Goal: Obtain resource: Obtain resource

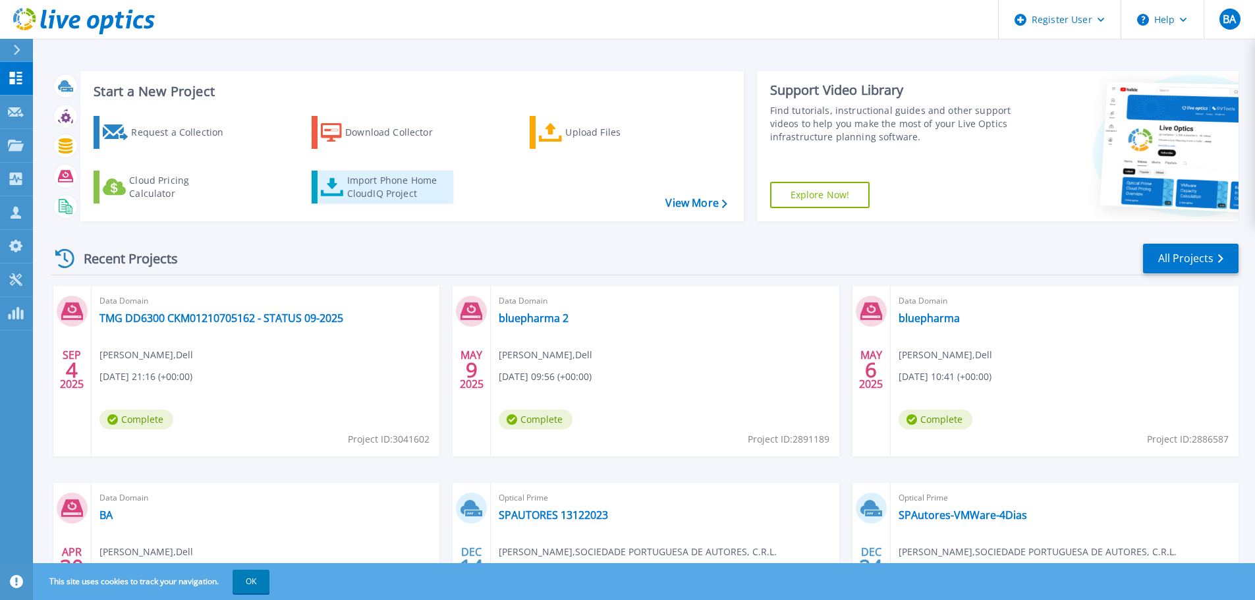
click at [368, 190] on div "Import Phone Home CloudIQ Project" at bounding box center [398, 187] width 103 height 26
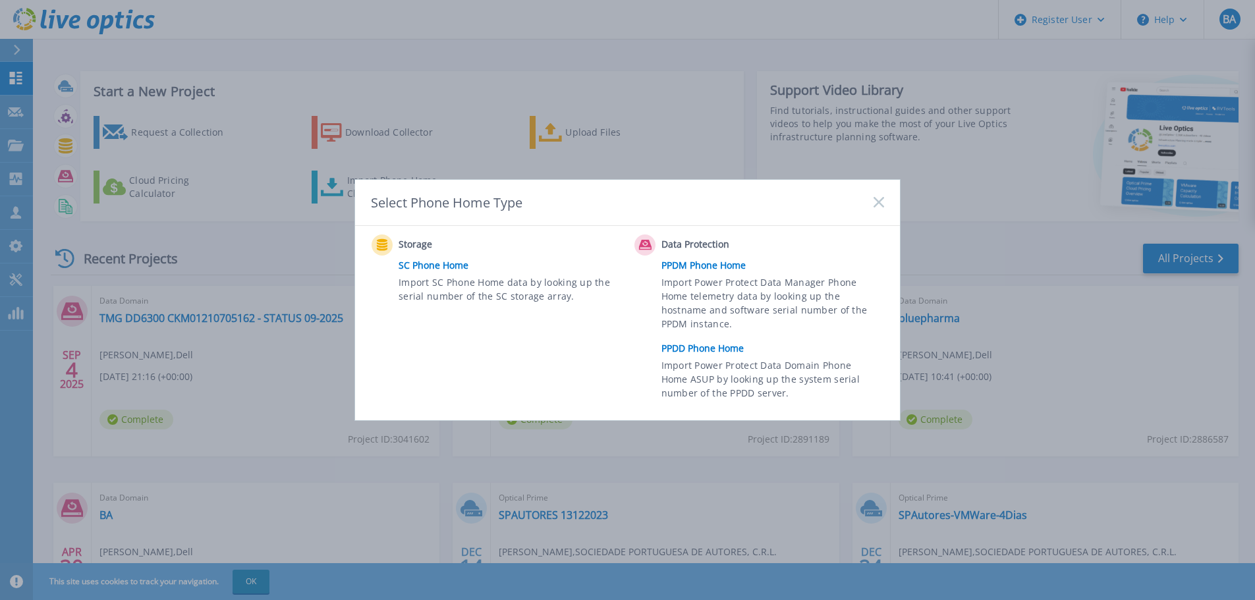
click at [697, 349] on link "PPDD Phone Home" at bounding box center [776, 349] width 229 height 20
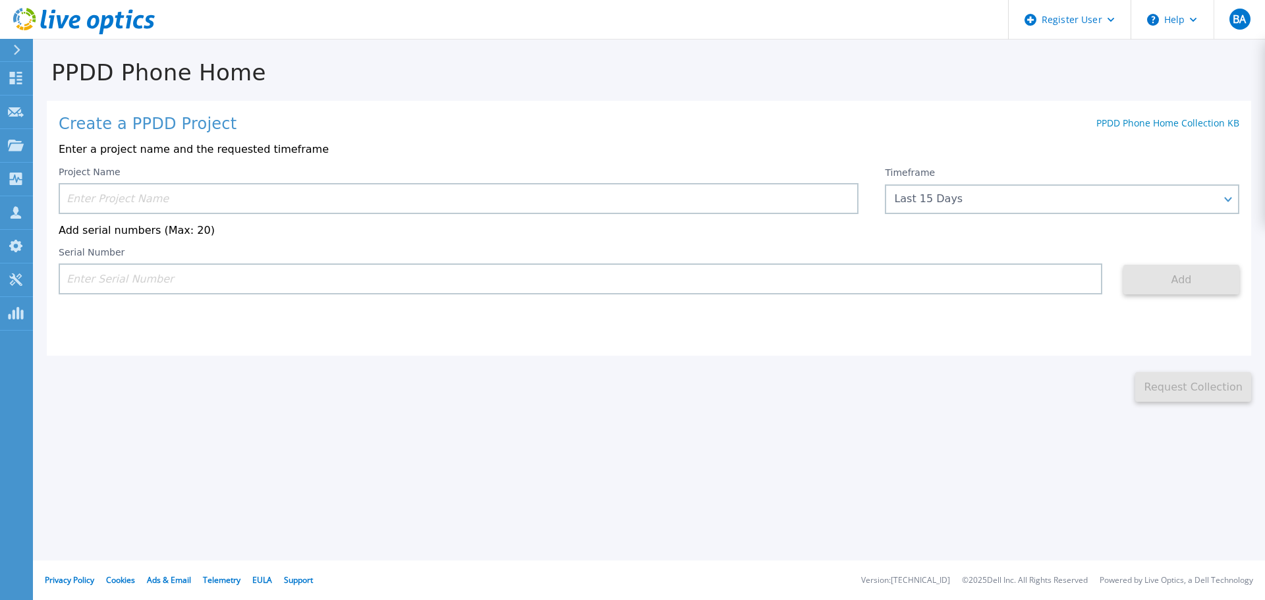
click at [239, 192] on input at bounding box center [459, 198] width 800 height 31
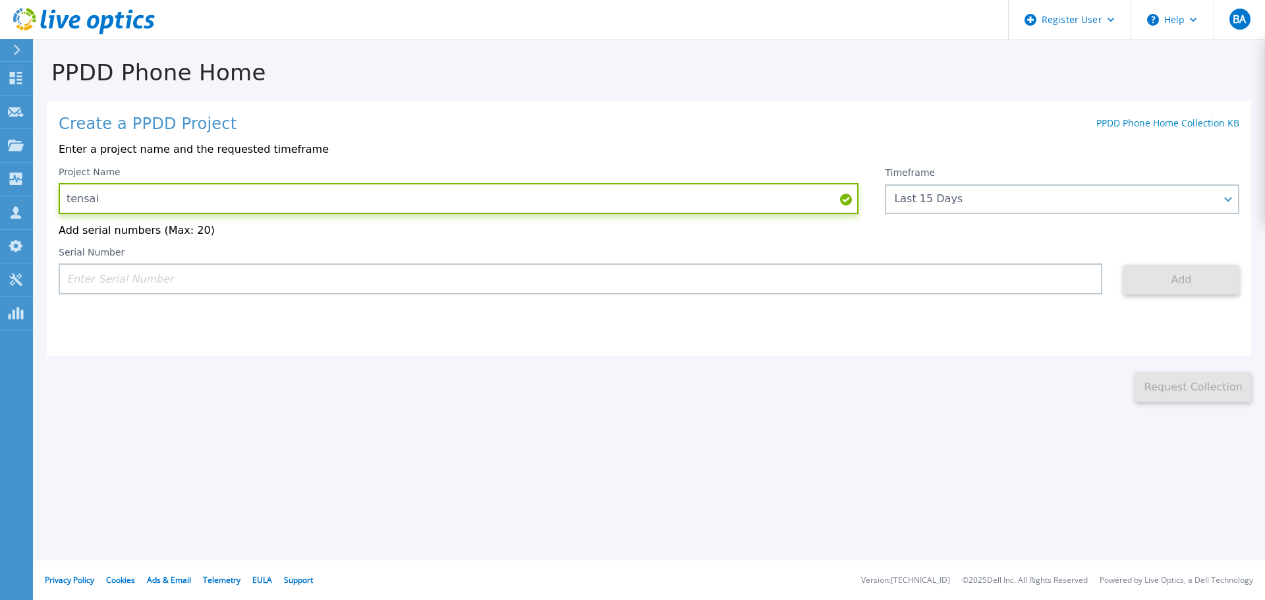
paste input "CKM00203300299"
type input "tensai CKM00203300299 09-2025"
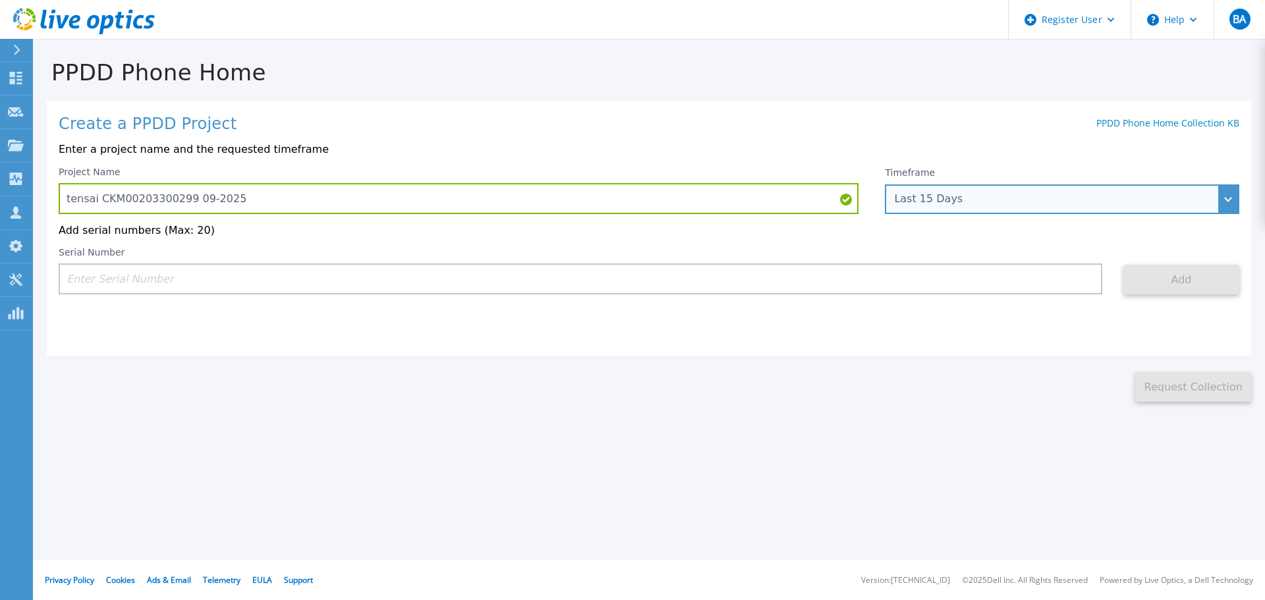
click at [1042, 190] on div "Last 15 Days" at bounding box center [1062, 200] width 355 height 30
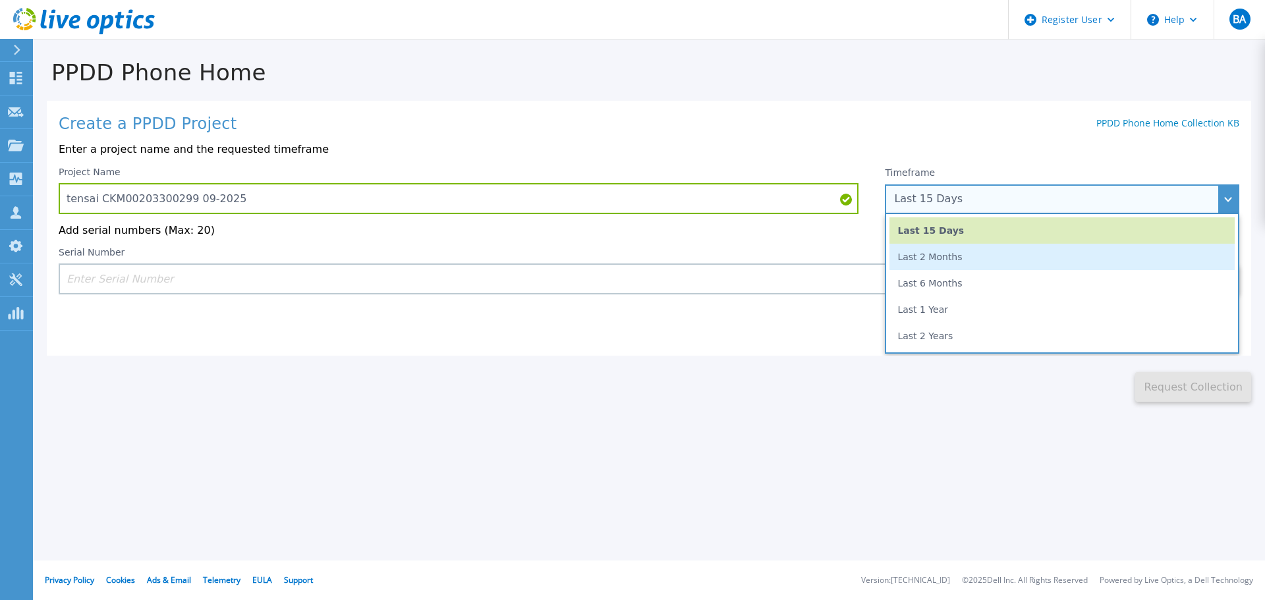
click at [975, 258] on li "Last 2 Months" at bounding box center [1062, 257] width 345 height 26
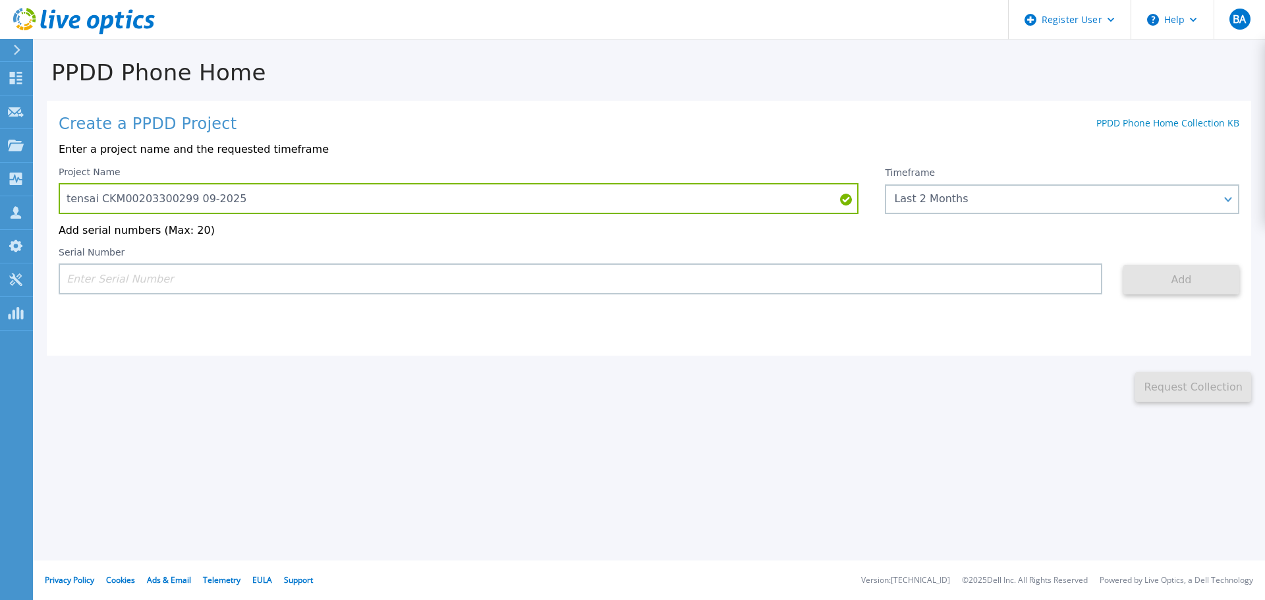
click at [793, 283] on input at bounding box center [581, 279] width 1044 height 31
paste input "CKM00203300299"
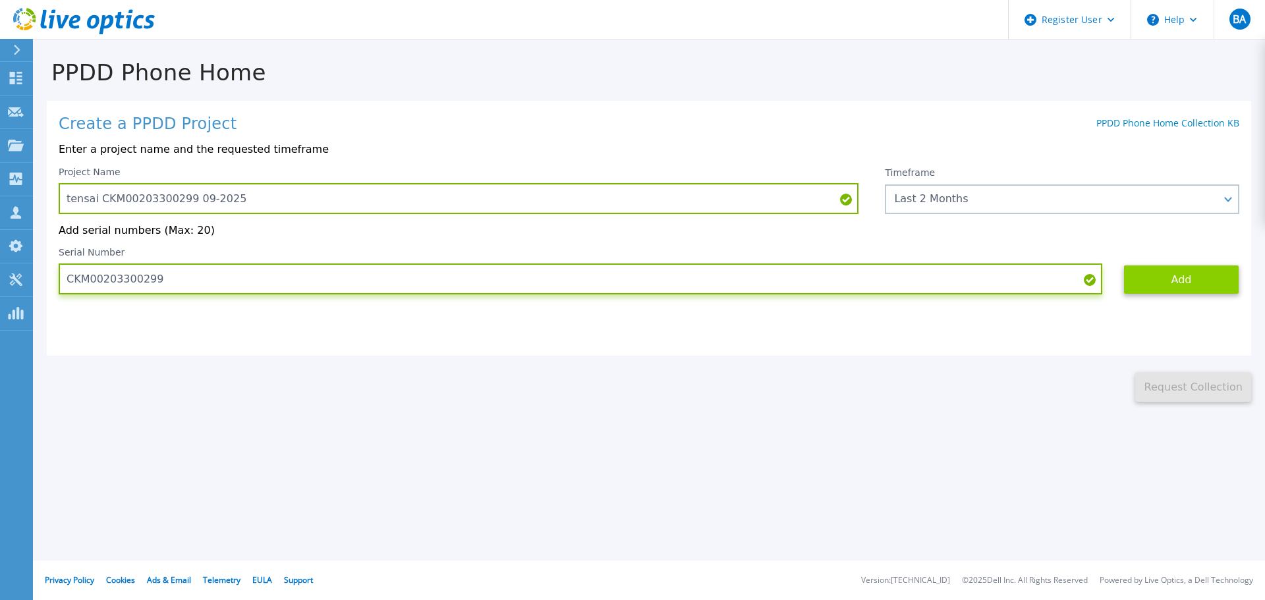
type input "CKM00203300299"
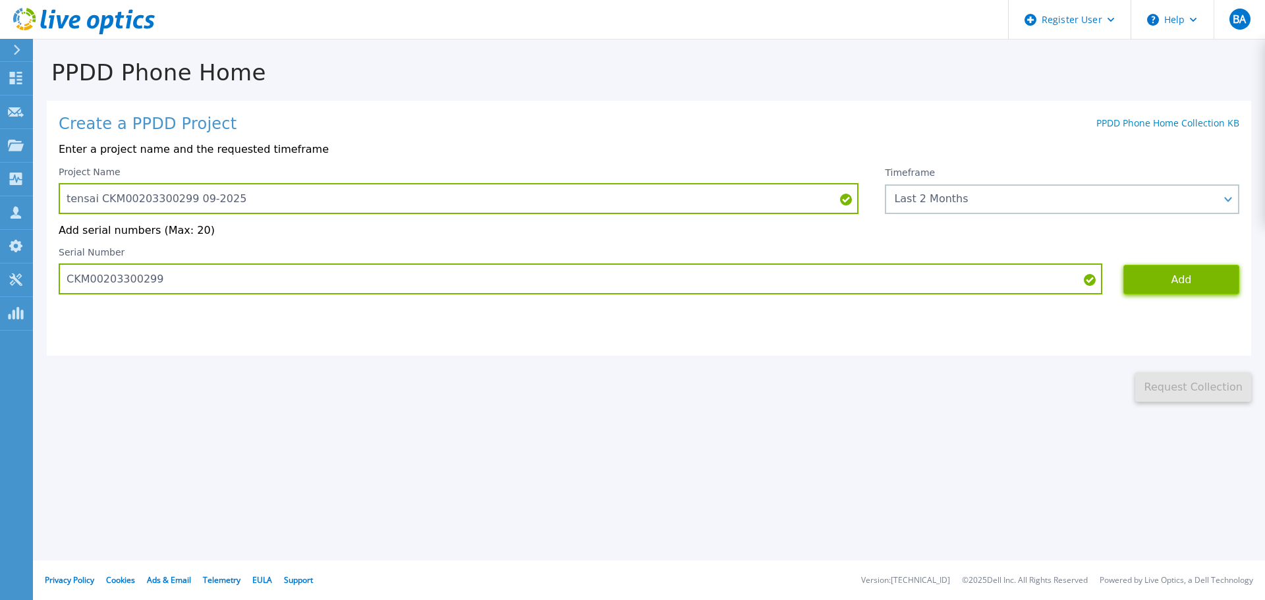
click at [1171, 291] on button "Add" at bounding box center [1182, 280] width 116 height 30
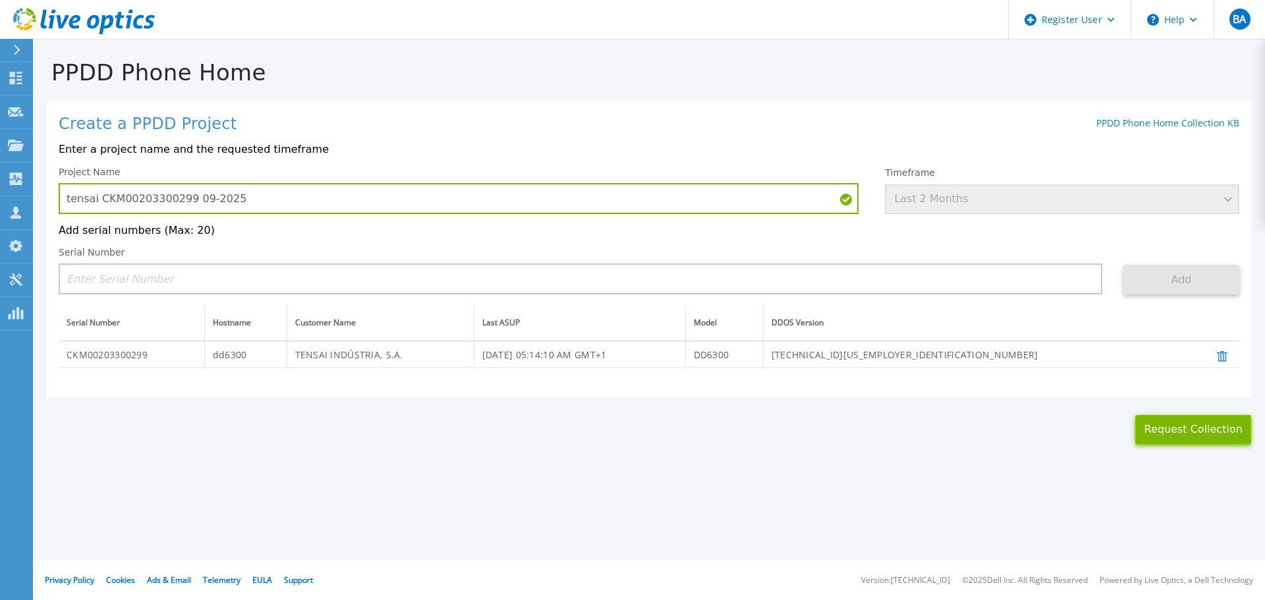
click at [1177, 436] on button "Request Collection" at bounding box center [1194, 430] width 116 height 30
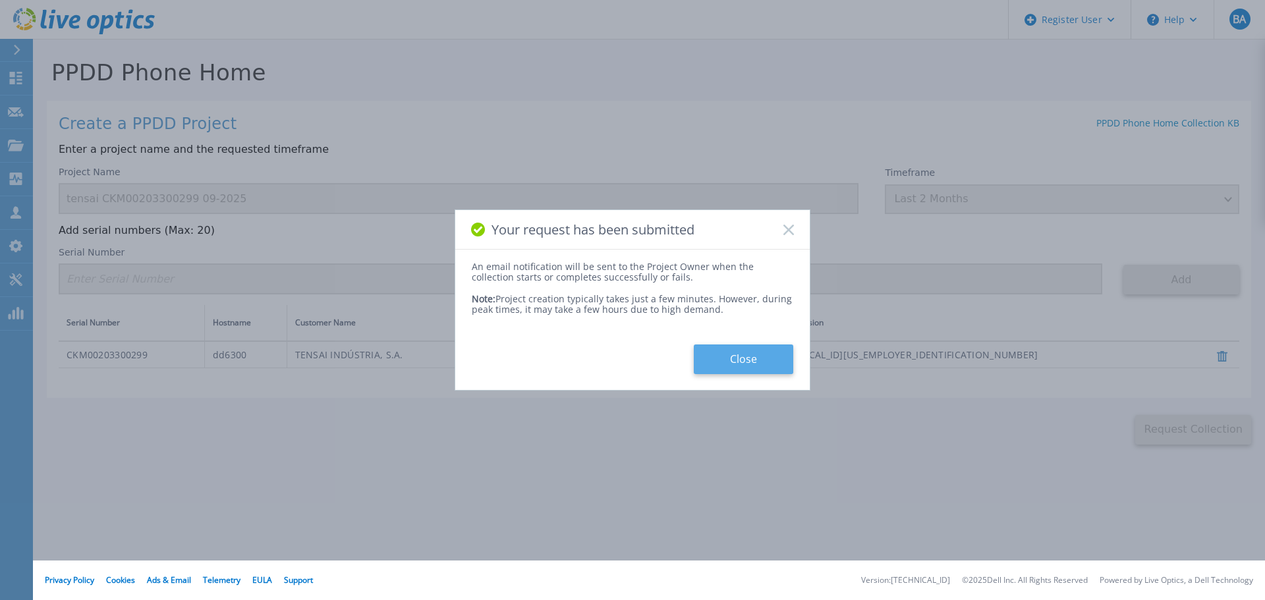
click at [734, 365] on button "Close" at bounding box center [744, 360] width 100 height 30
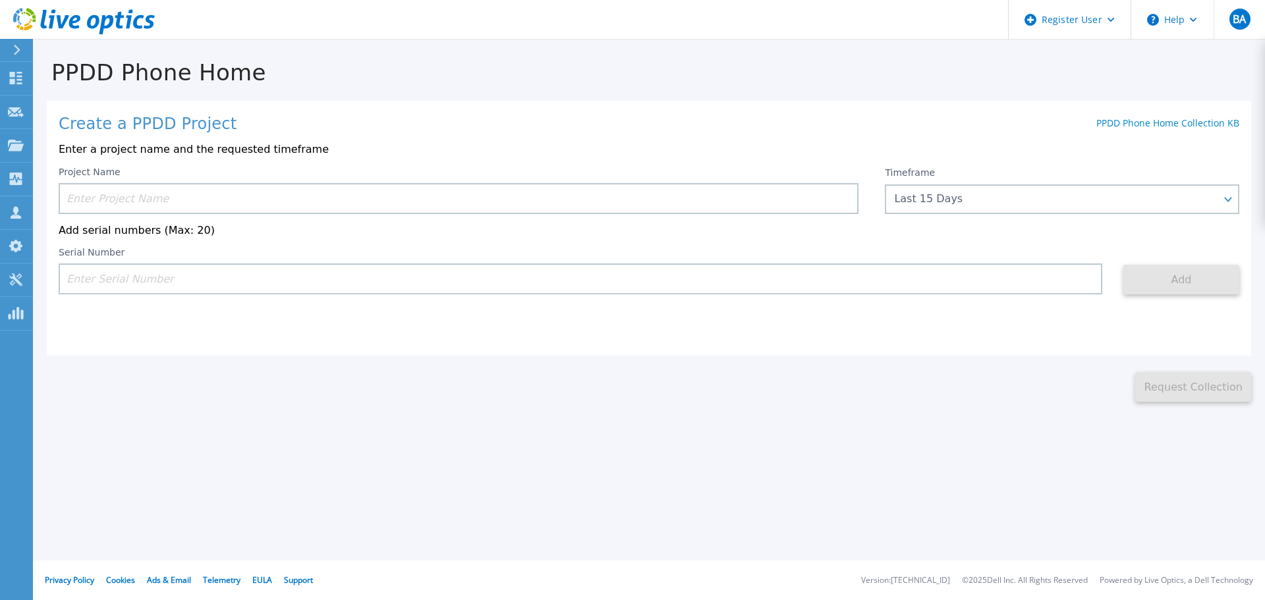
click at [18, 47] on icon at bounding box center [16, 50] width 7 height 11
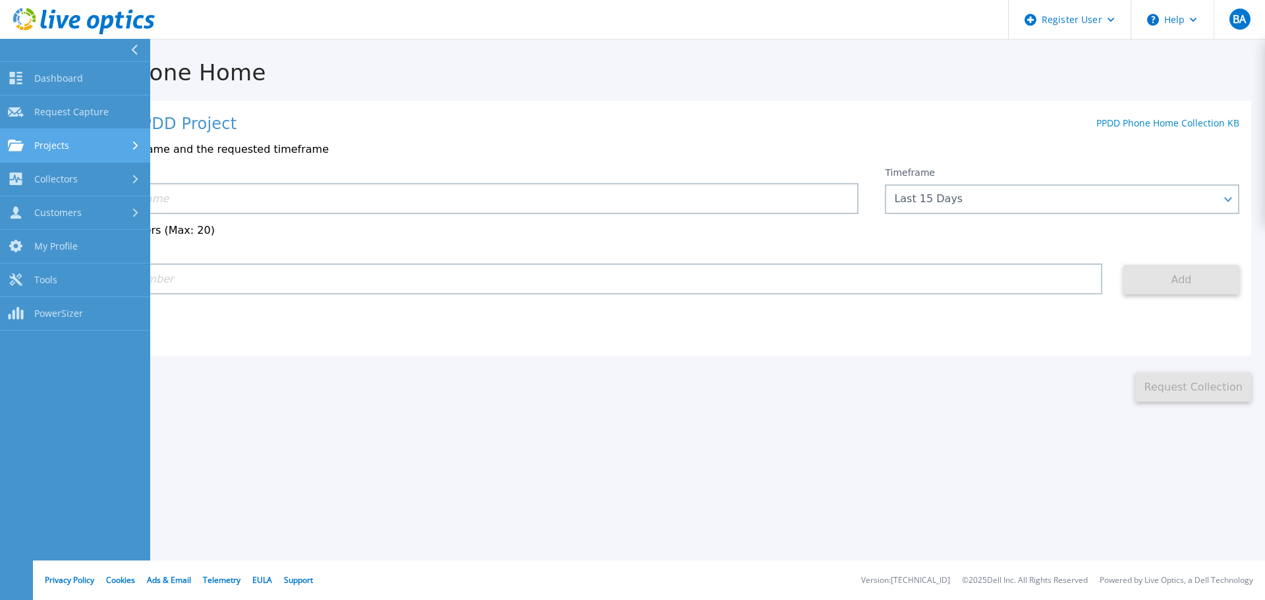
click at [88, 150] on div "Projects" at bounding box center [75, 146] width 134 height 12
click at [86, 132] on link "Projects Projects" at bounding box center [75, 146] width 150 height 34
click at [90, 178] on div "Collectors" at bounding box center [75, 179] width 134 height 13
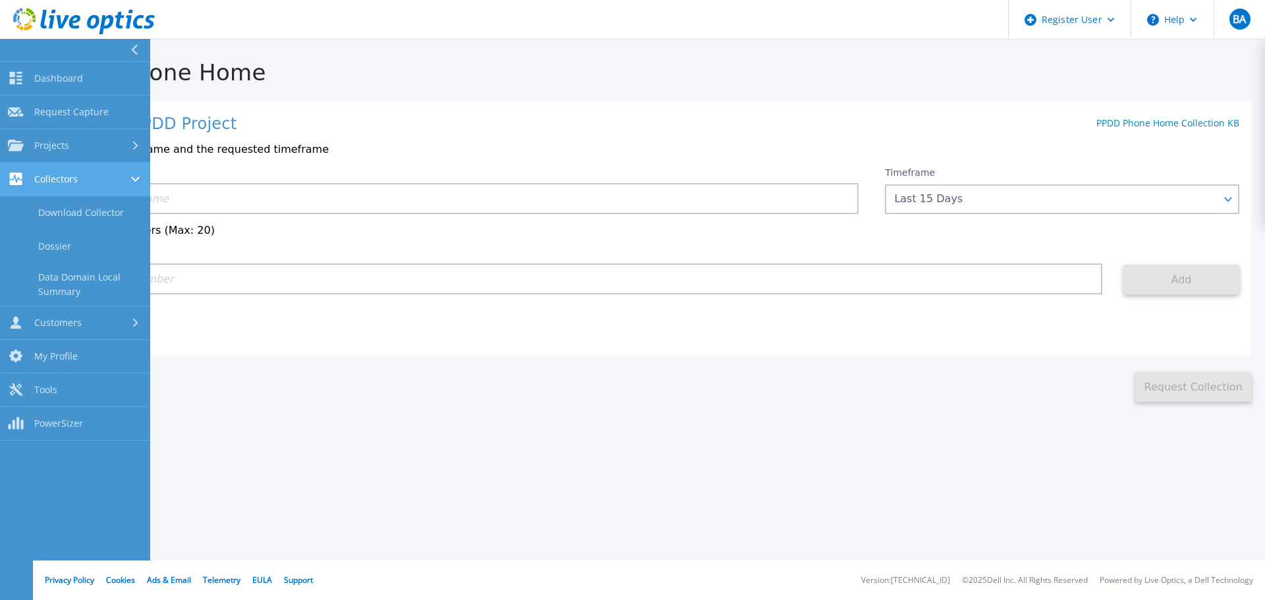
click at [90, 178] on div "Collectors" at bounding box center [75, 179] width 134 height 13
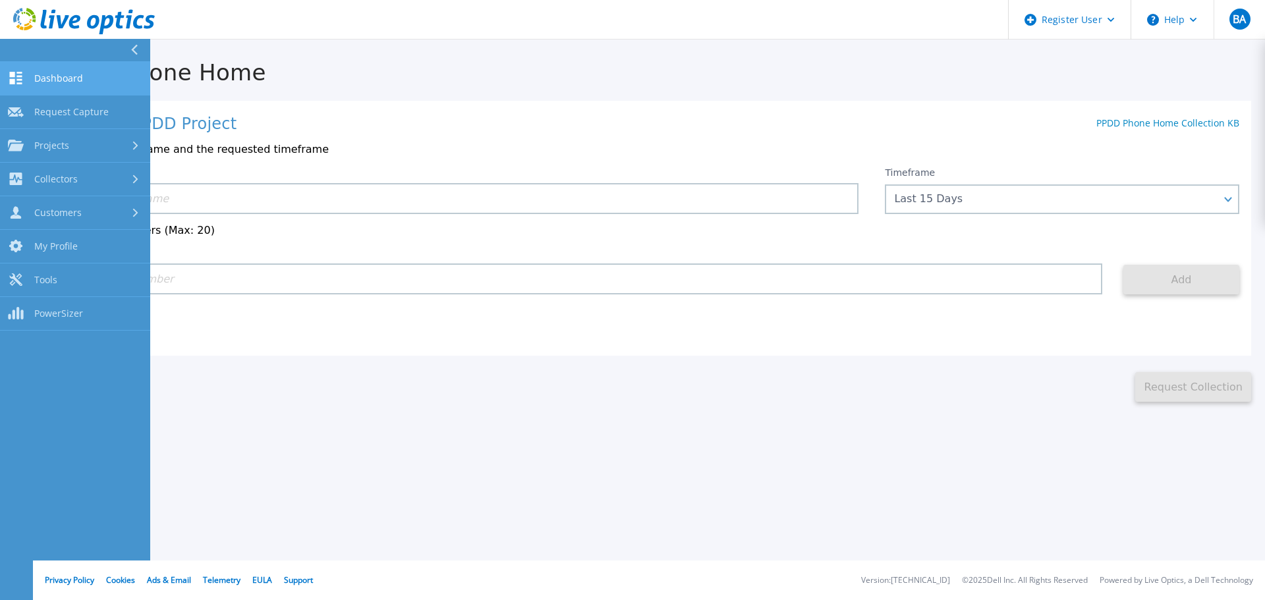
click at [77, 78] on span "Dashboard" at bounding box center [58, 78] width 49 height 12
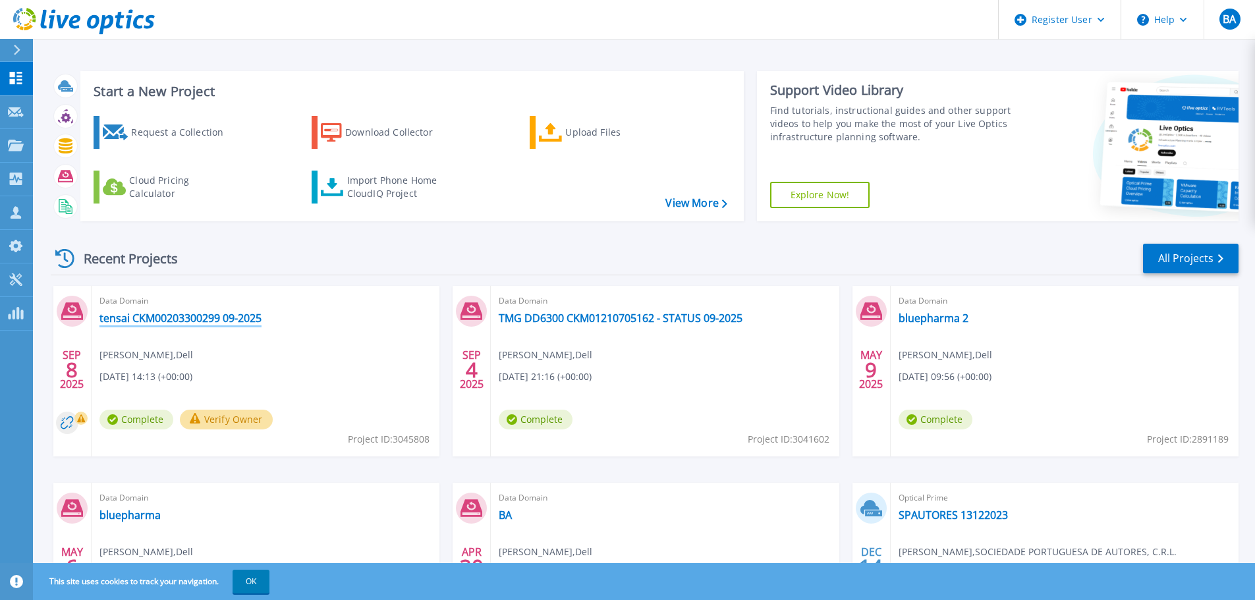
click at [187, 319] on link "tensai CKM00203300299 09-2025" at bounding box center [181, 318] width 162 height 13
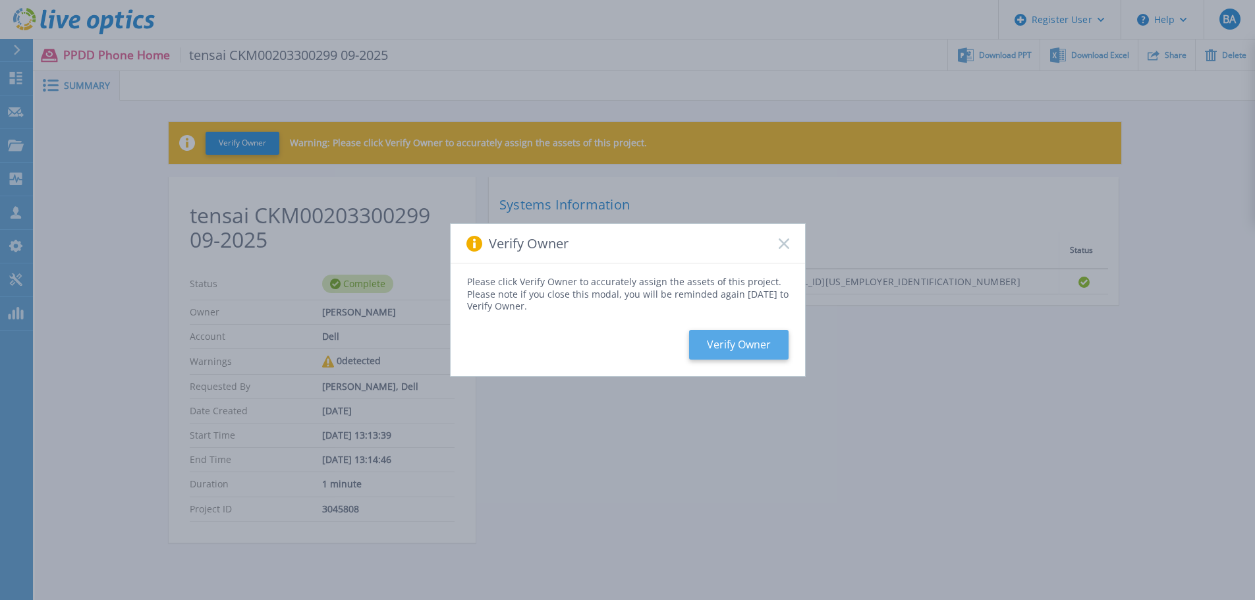
click at [737, 341] on button "Verify Owner" at bounding box center [739, 345] width 100 height 30
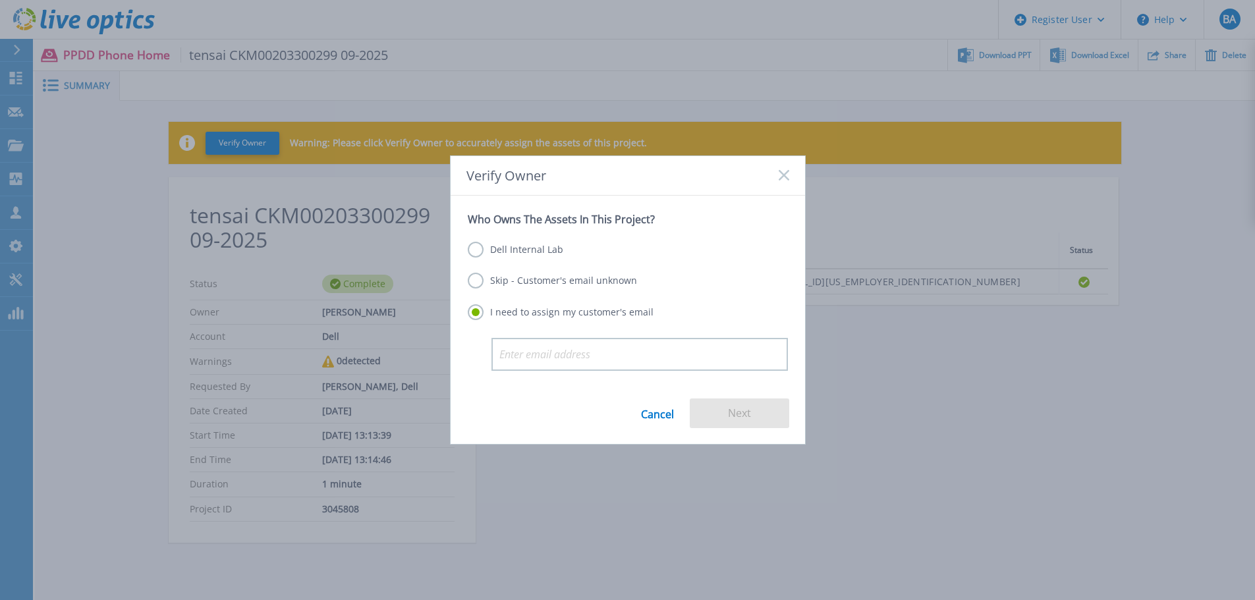
click at [474, 279] on label "Skip - Customer's email unknown" at bounding box center [552, 281] width 169 height 16
click at [0, 0] on input "Skip - Customer's email unknown" at bounding box center [0, 0] width 0 height 0
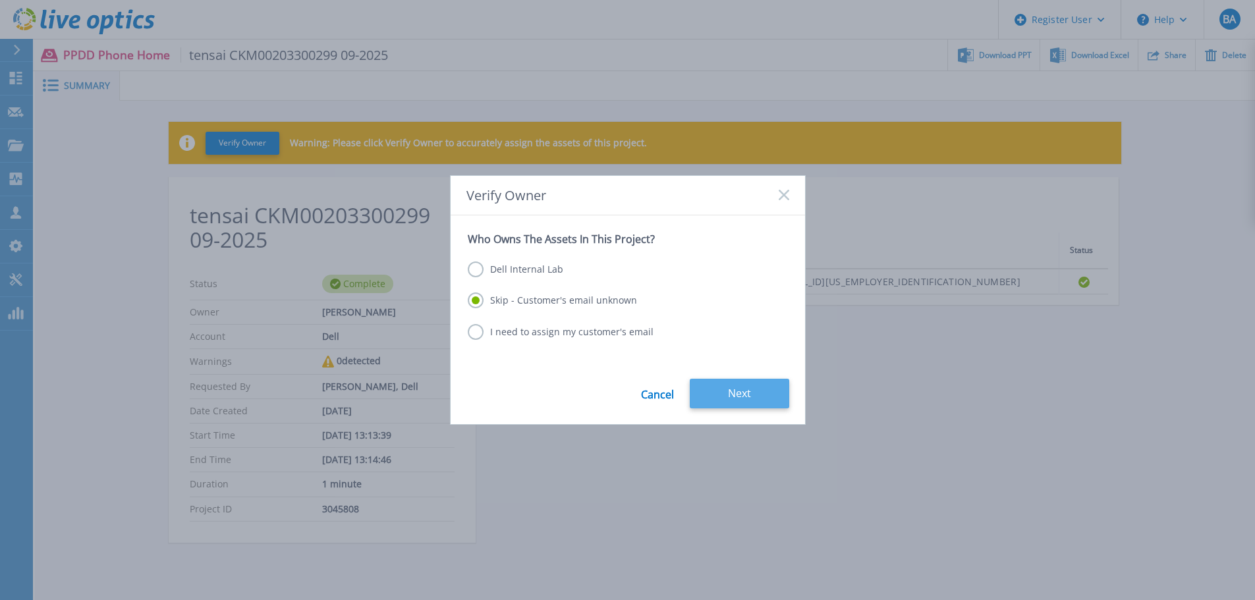
click at [737, 387] on button "Next" at bounding box center [740, 394] width 100 height 30
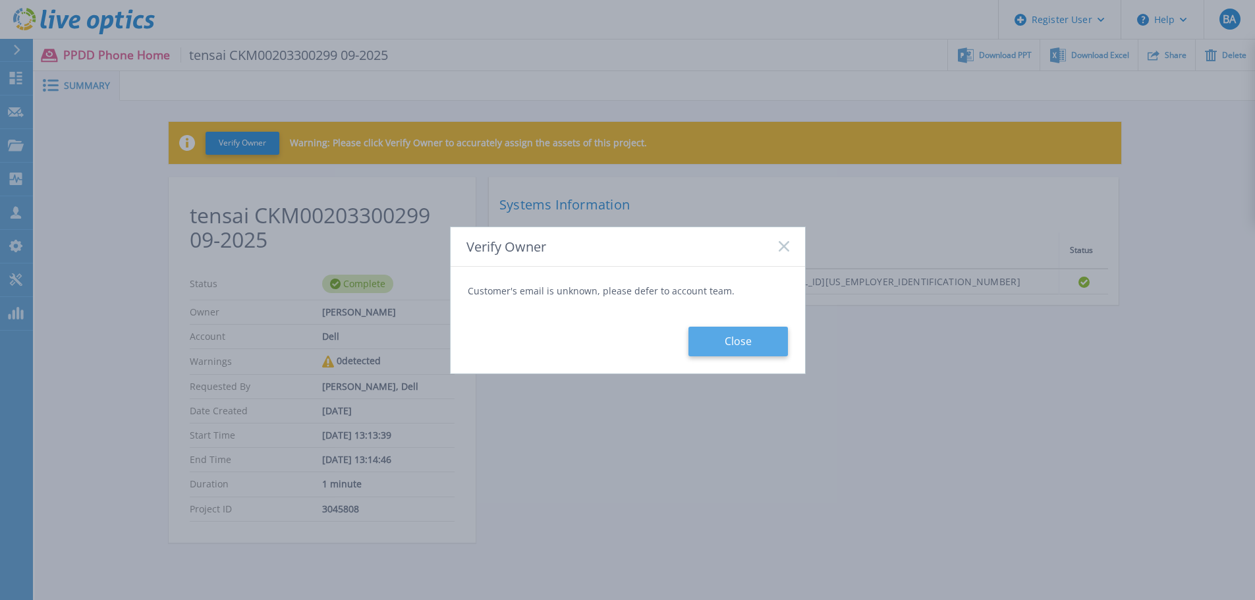
click at [736, 339] on button "Close" at bounding box center [739, 342] width 100 height 30
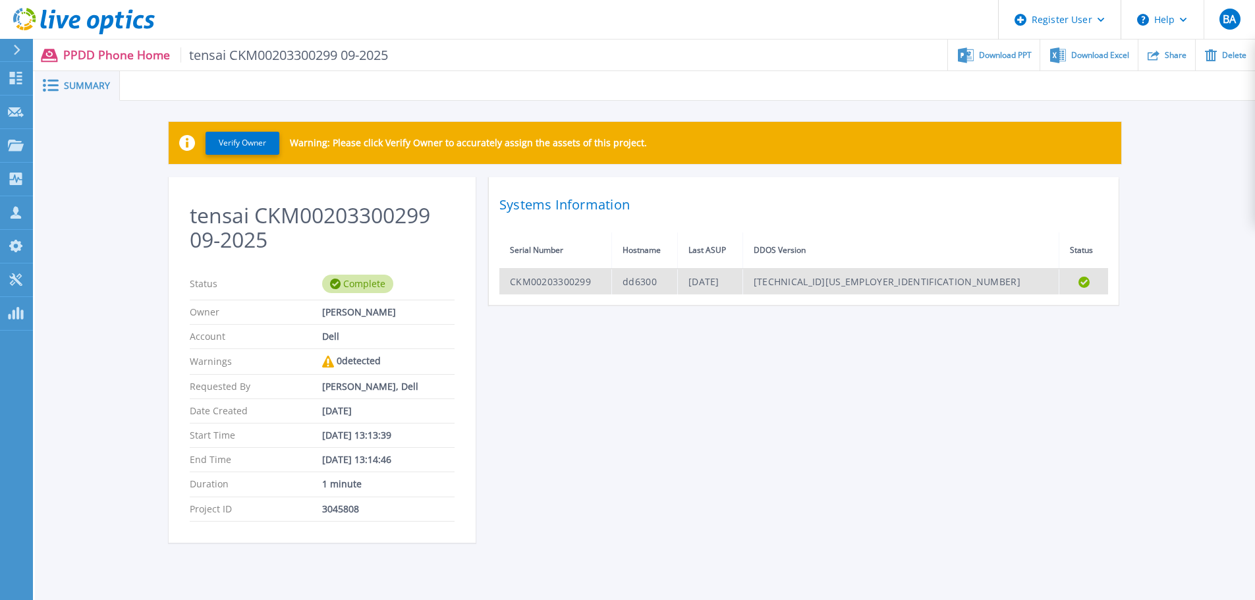
click at [534, 285] on td "CKM00203300299" at bounding box center [556, 282] width 113 height 26
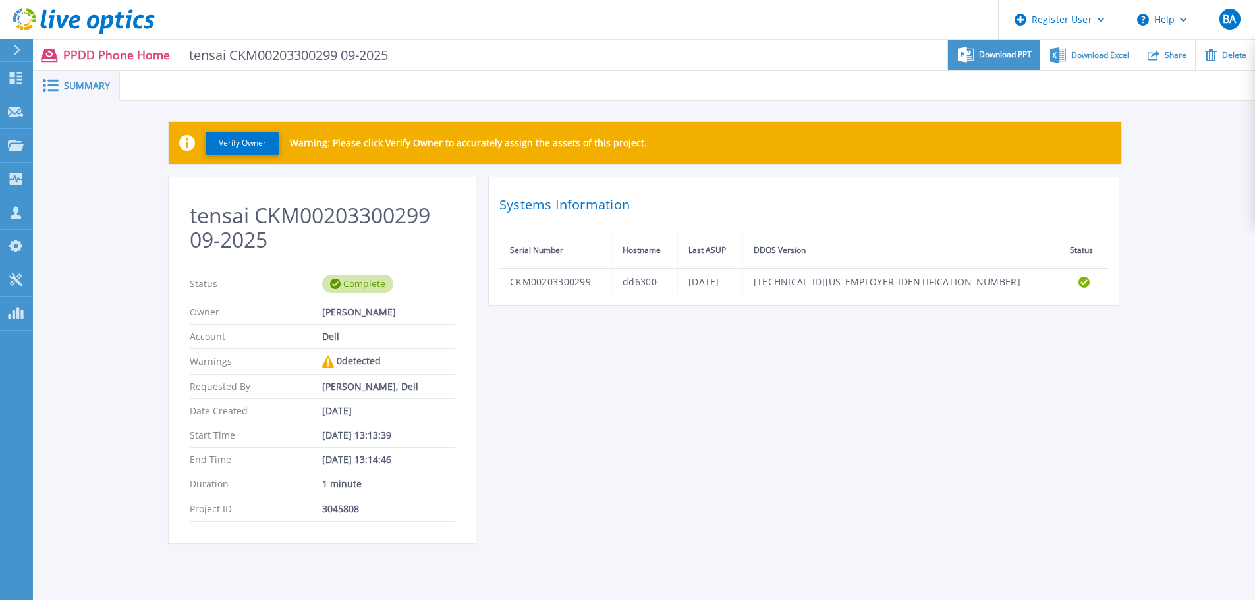
click at [991, 59] on div "Download PPT" at bounding box center [994, 55] width 92 height 31
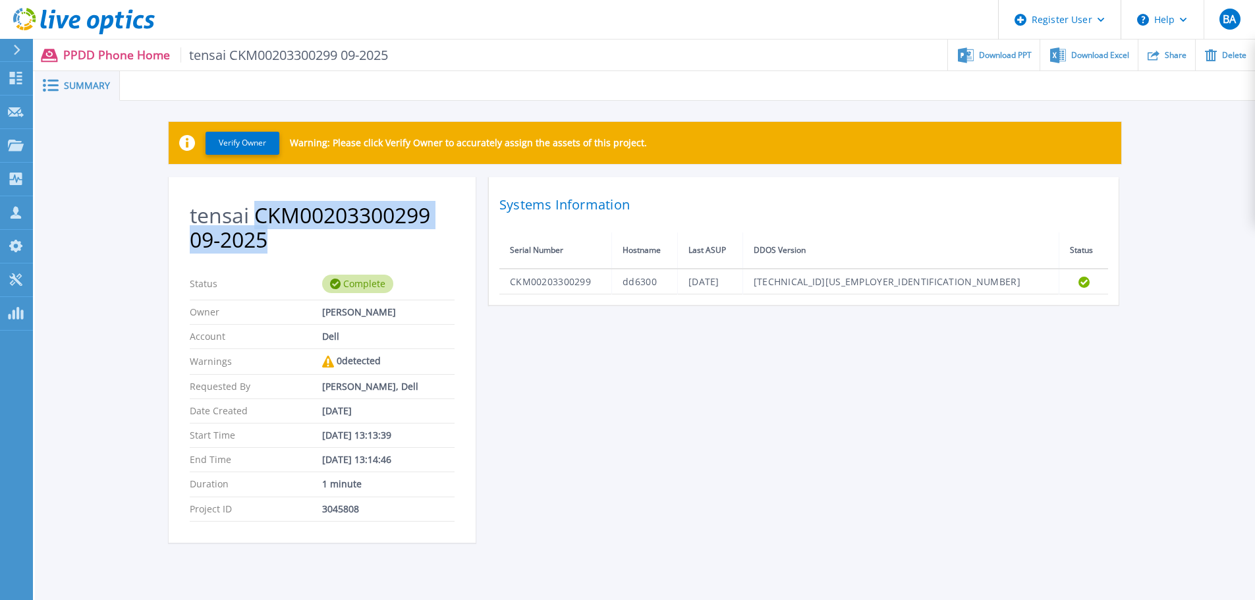
drag, startPoint x: 270, startPoint y: 243, endPoint x: 258, endPoint y: 216, distance: 29.5
click at [258, 216] on h2 "tensai CKM00203300299 09-2025" at bounding box center [322, 228] width 265 height 49
click at [278, 239] on h2 "tensai CKM00203300299 09-2025" at bounding box center [322, 228] width 265 height 49
drag, startPoint x: 265, startPoint y: 241, endPoint x: 179, endPoint y: 219, distance: 88.4
click at [179, 219] on section "tensai CKM00203300299 09-2025 Status Complete Owner [PERSON_NAME] Account Dell …" at bounding box center [322, 360] width 307 height 366
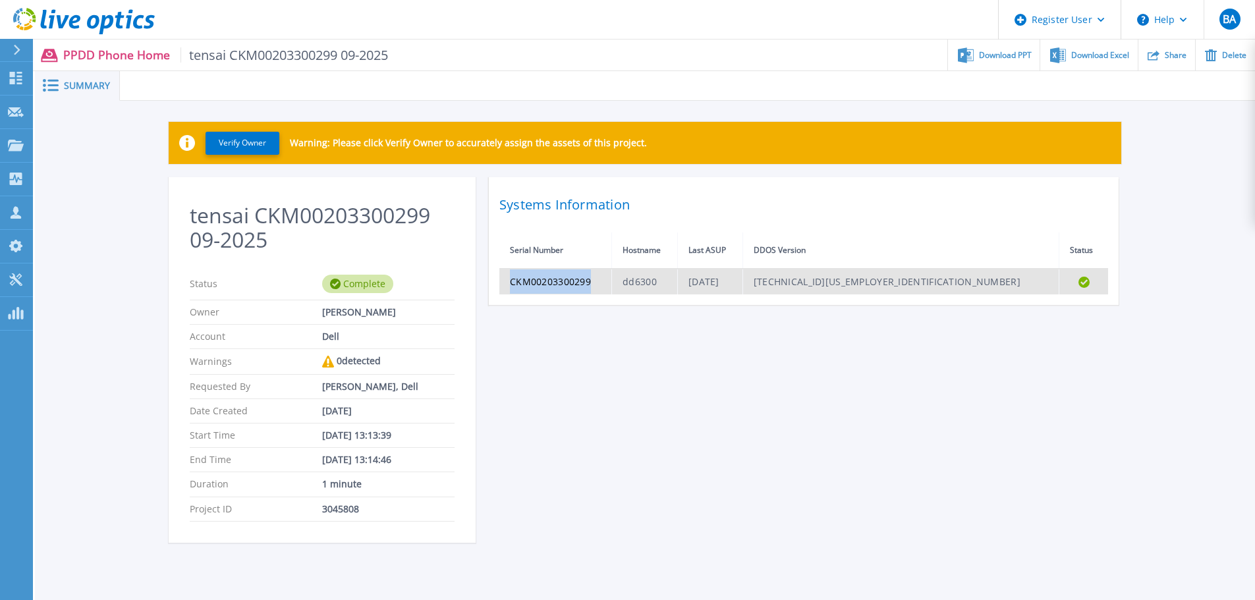
drag, startPoint x: 593, startPoint y: 283, endPoint x: 504, endPoint y: 285, distance: 89.0
click at [504, 285] on td "CKM00203300299" at bounding box center [556, 282] width 113 height 26
copy td "CKM00203300299"
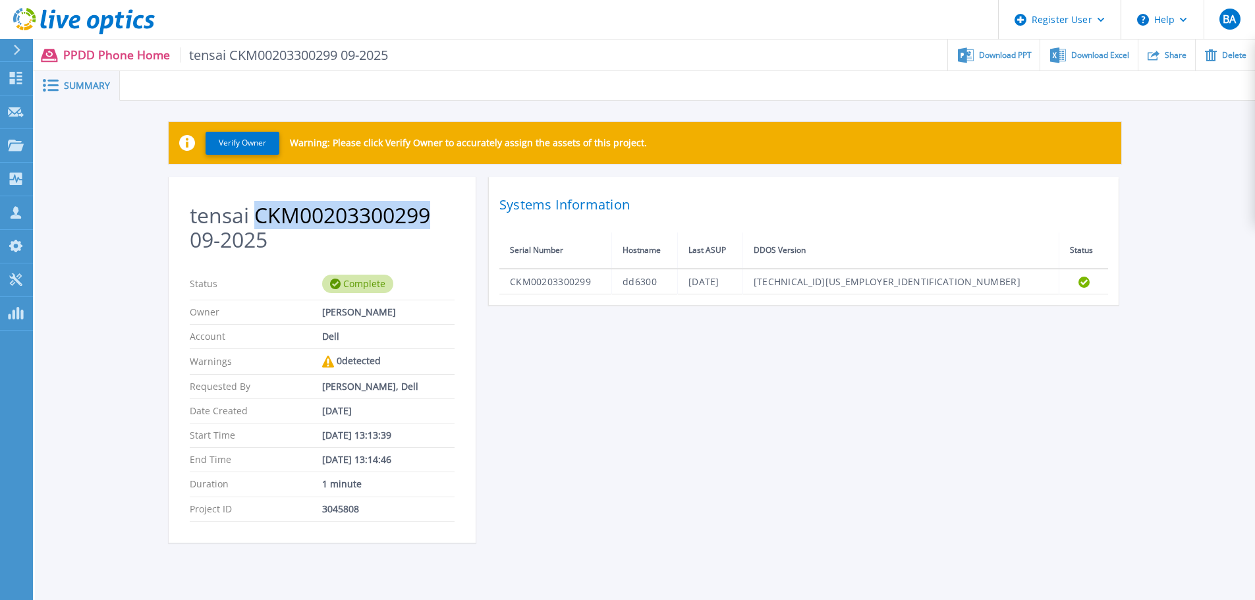
drag, startPoint x: 430, startPoint y: 215, endPoint x: 256, endPoint y: 216, distance: 173.3
click at [256, 216] on h2 "tensai CKM00203300299 09-2025" at bounding box center [322, 228] width 265 height 49
copy h2 "CKM00203300299"
